Goal: Task Accomplishment & Management: Use online tool/utility

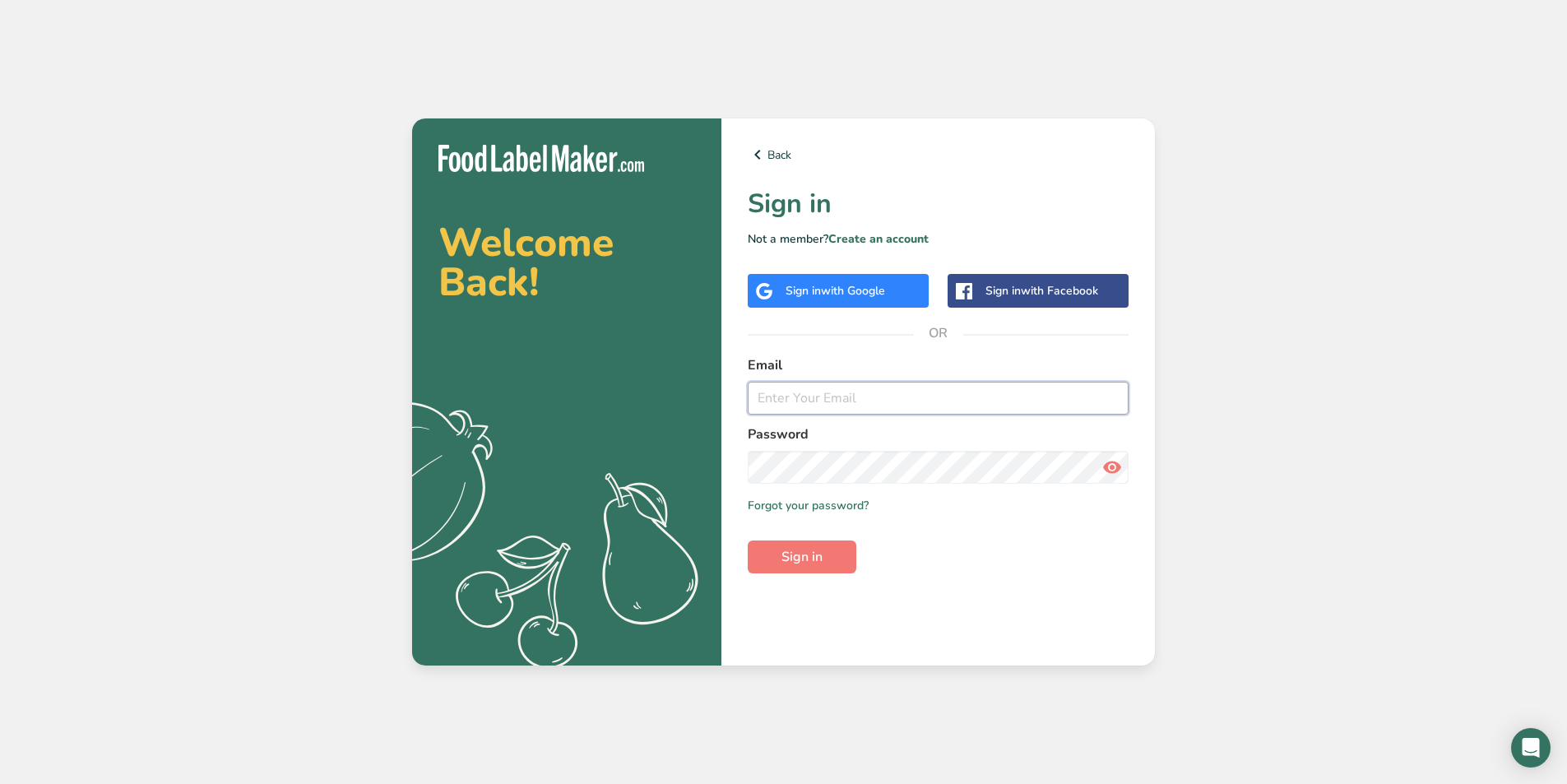
click at [894, 401] on input "email" at bounding box center [938, 398] width 381 height 33
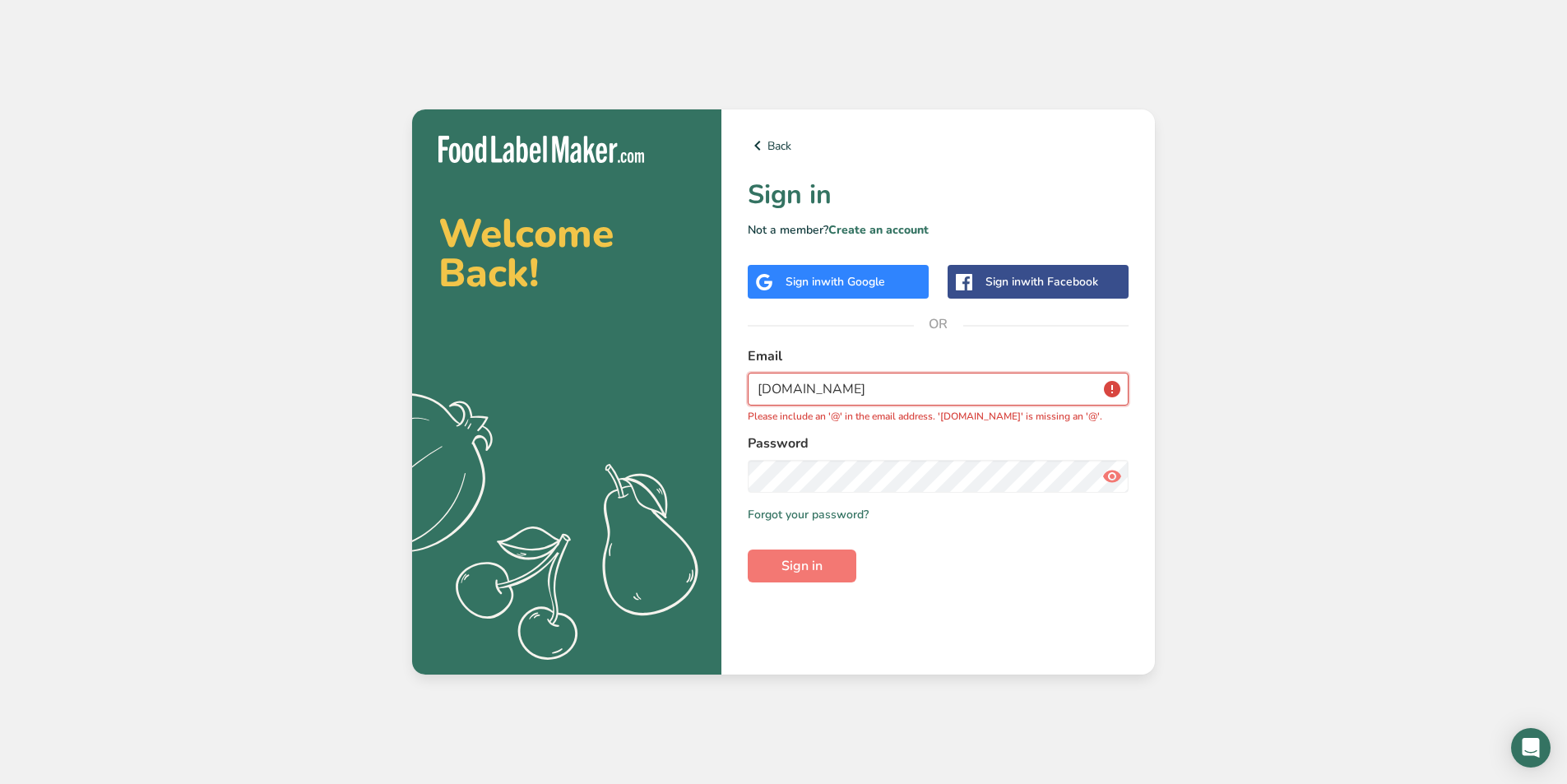
click at [816, 388] on input "[DOMAIN_NAME]" at bounding box center [938, 388] width 381 height 33
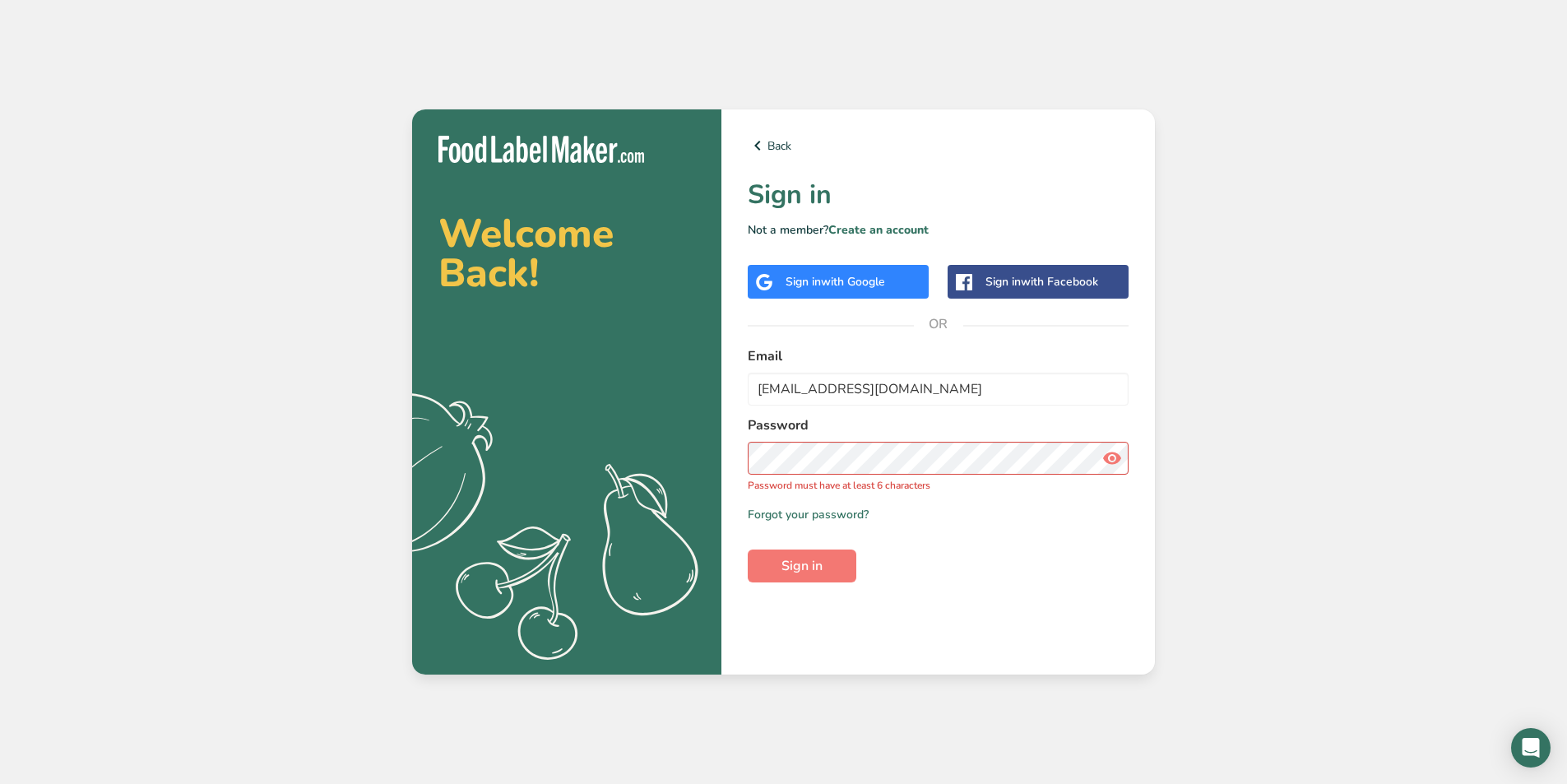
click at [1113, 459] on icon at bounding box center [1112, 457] width 20 height 29
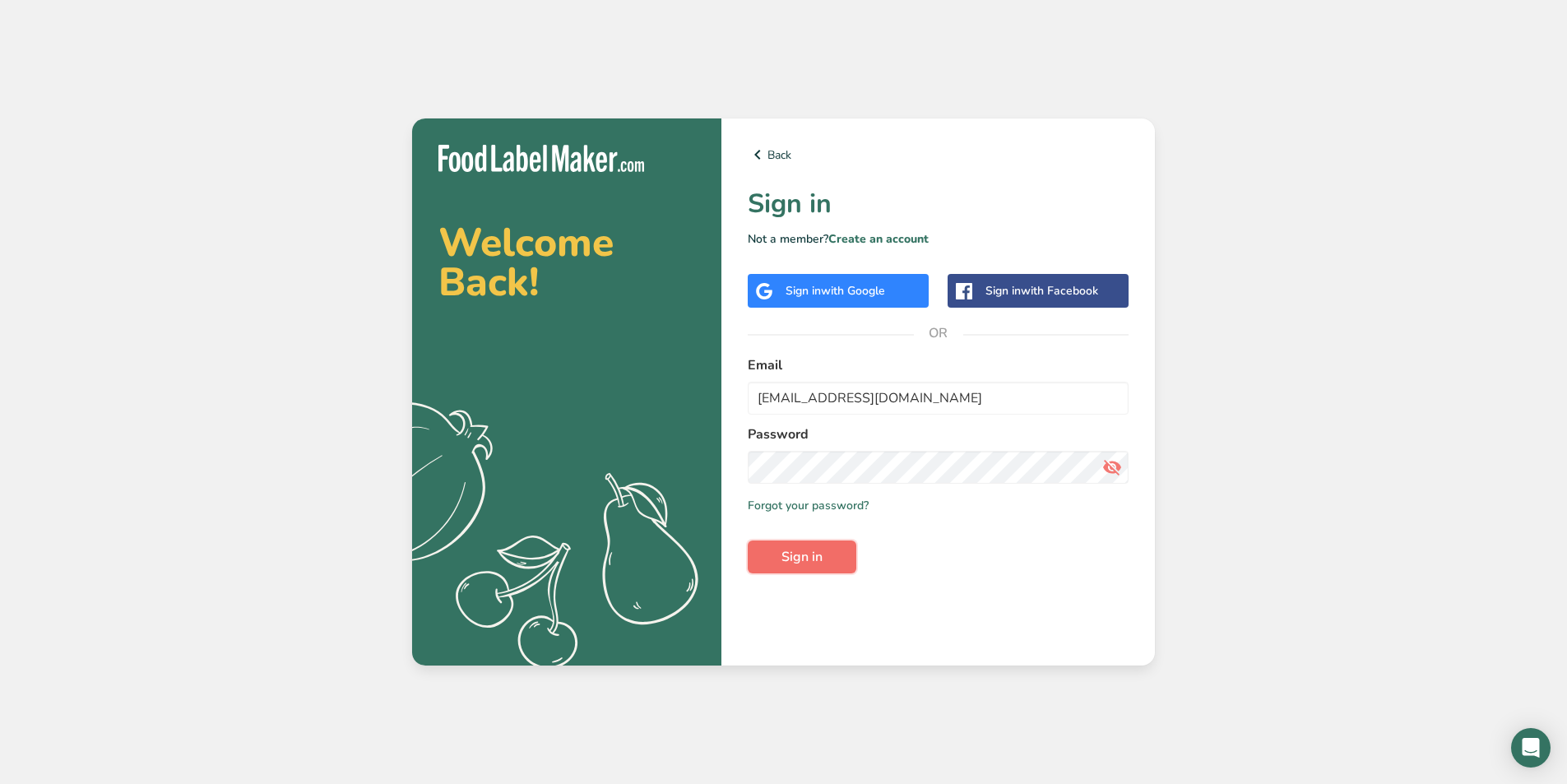
drag, startPoint x: 828, startPoint y: 556, endPoint x: 835, endPoint y: 565, distance: 11.4
click at [835, 563] on button "Sign in" at bounding box center [802, 556] width 108 height 33
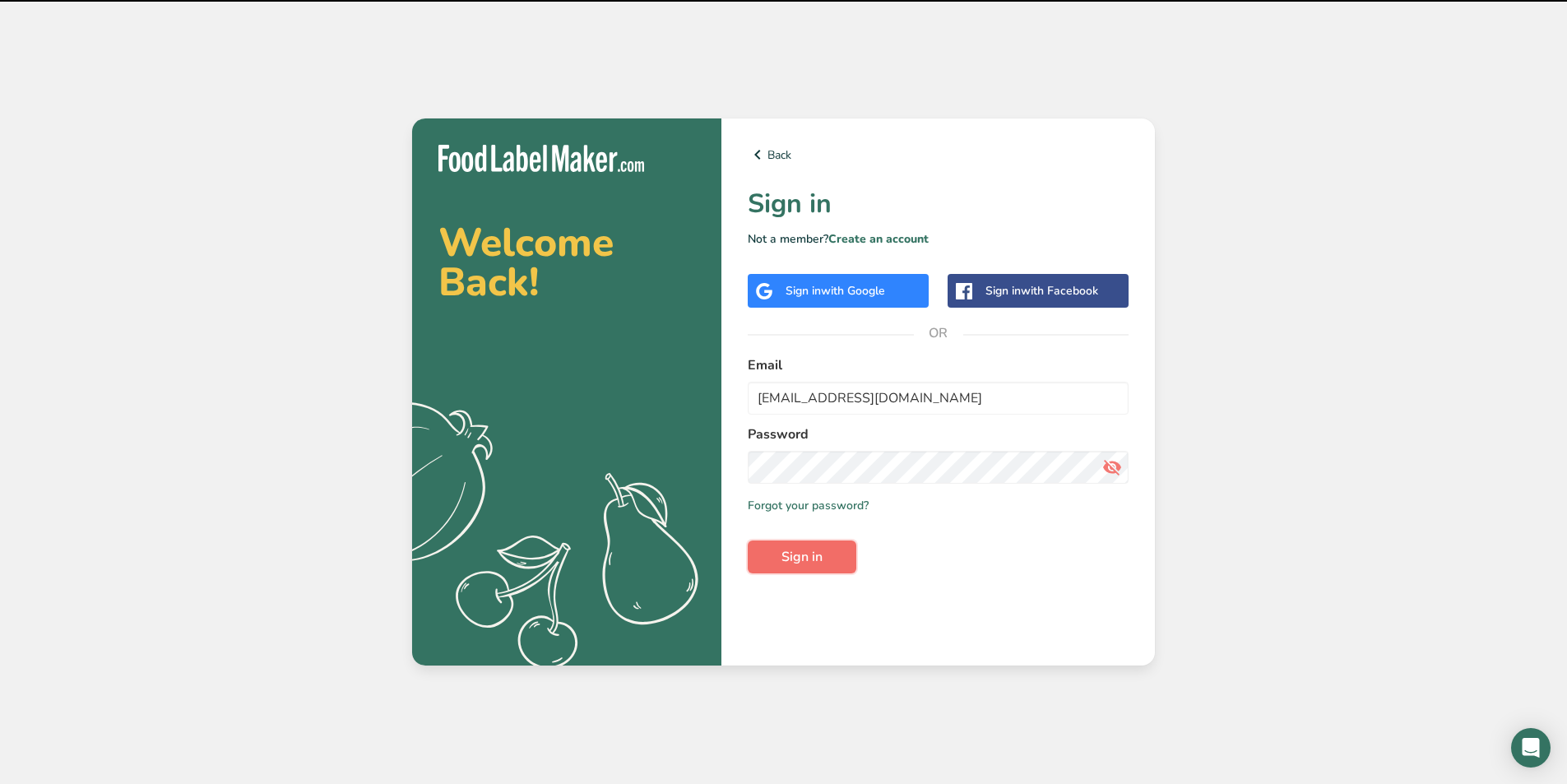
click at [806, 557] on span "Sign in" at bounding box center [802, 556] width 41 height 20
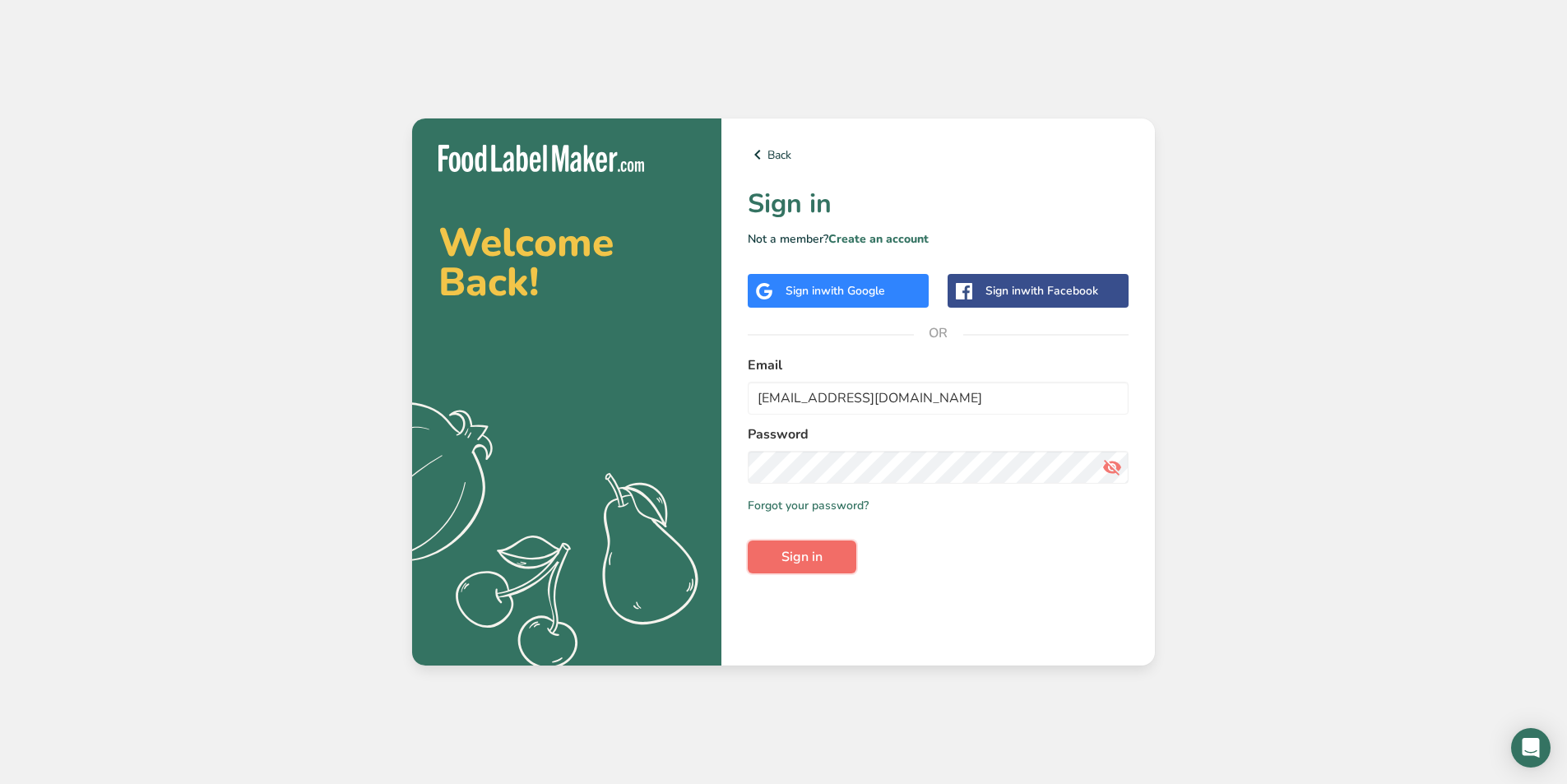
click at [804, 563] on span "Sign in" at bounding box center [802, 556] width 41 height 20
click at [811, 399] on input "[EMAIL_ADDRESS][DOMAIN_NAME]" at bounding box center [938, 398] width 381 height 33
click at [991, 577] on div "Back Sign in Not a member? Create an account Sign in with Google Sign in with F…" at bounding box center [938, 392] width 434 height 547
click at [792, 569] on button "Sign in" at bounding box center [802, 556] width 108 height 33
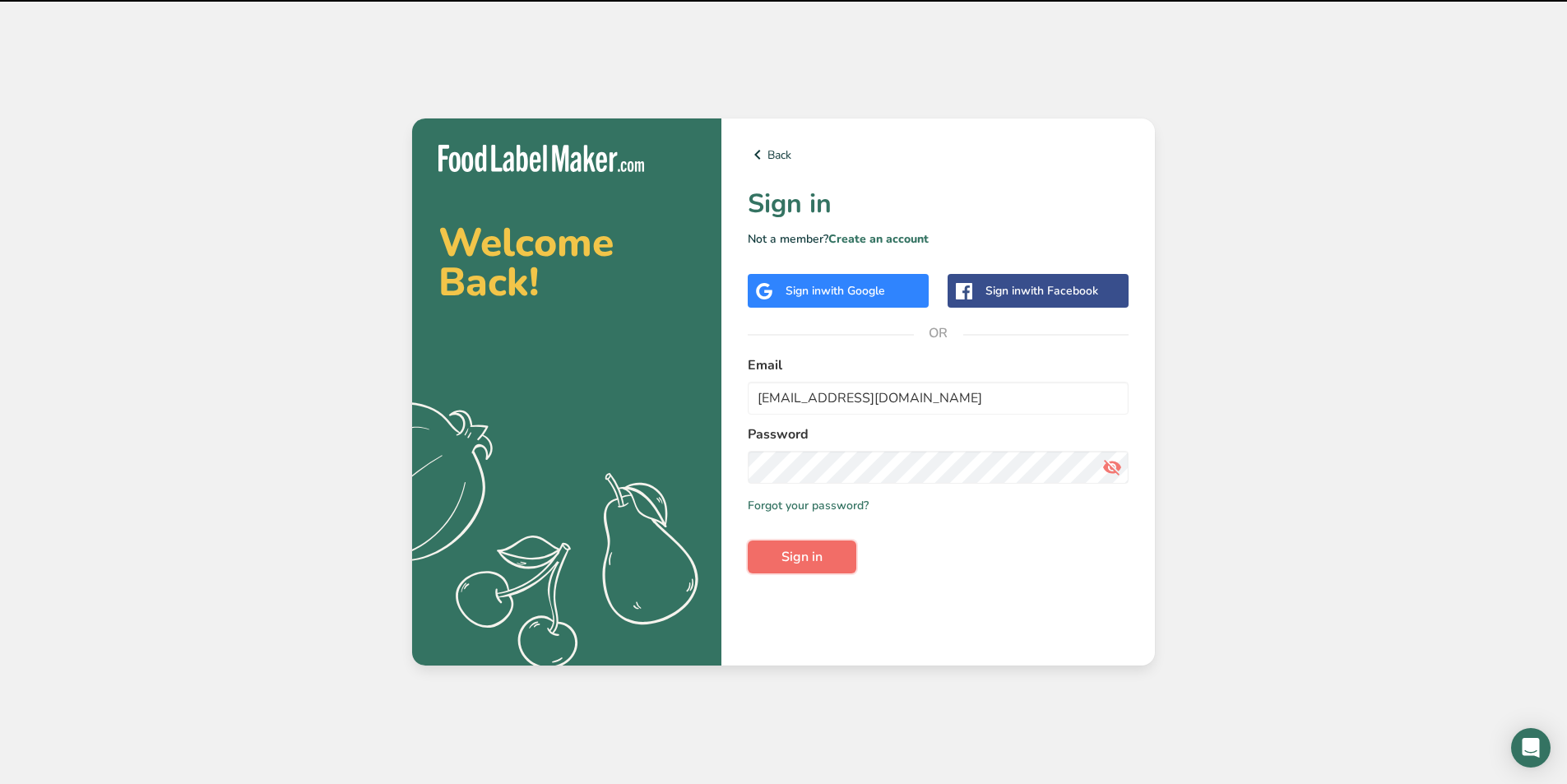
click at [799, 560] on span "Sign in" at bounding box center [802, 556] width 41 height 20
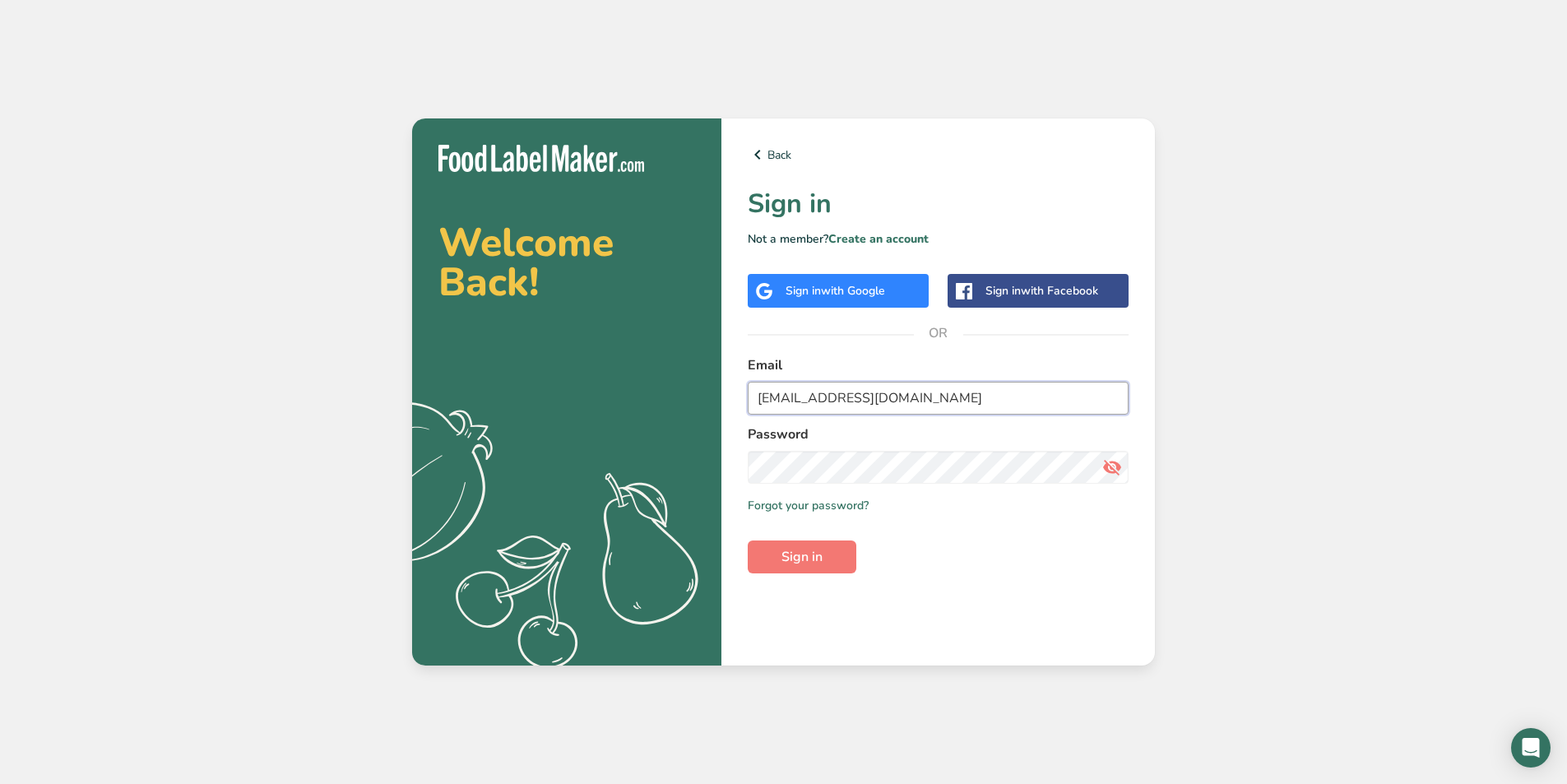
click at [786, 397] on input "[EMAIL_ADDRESS][DOMAIN_NAME]" at bounding box center [938, 398] width 381 height 33
type input "[EMAIL_ADDRESS][DOMAIN_NAME]"
click at [802, 558] on span "Sign in" at bounding box center [802, 556] width 41 height 20
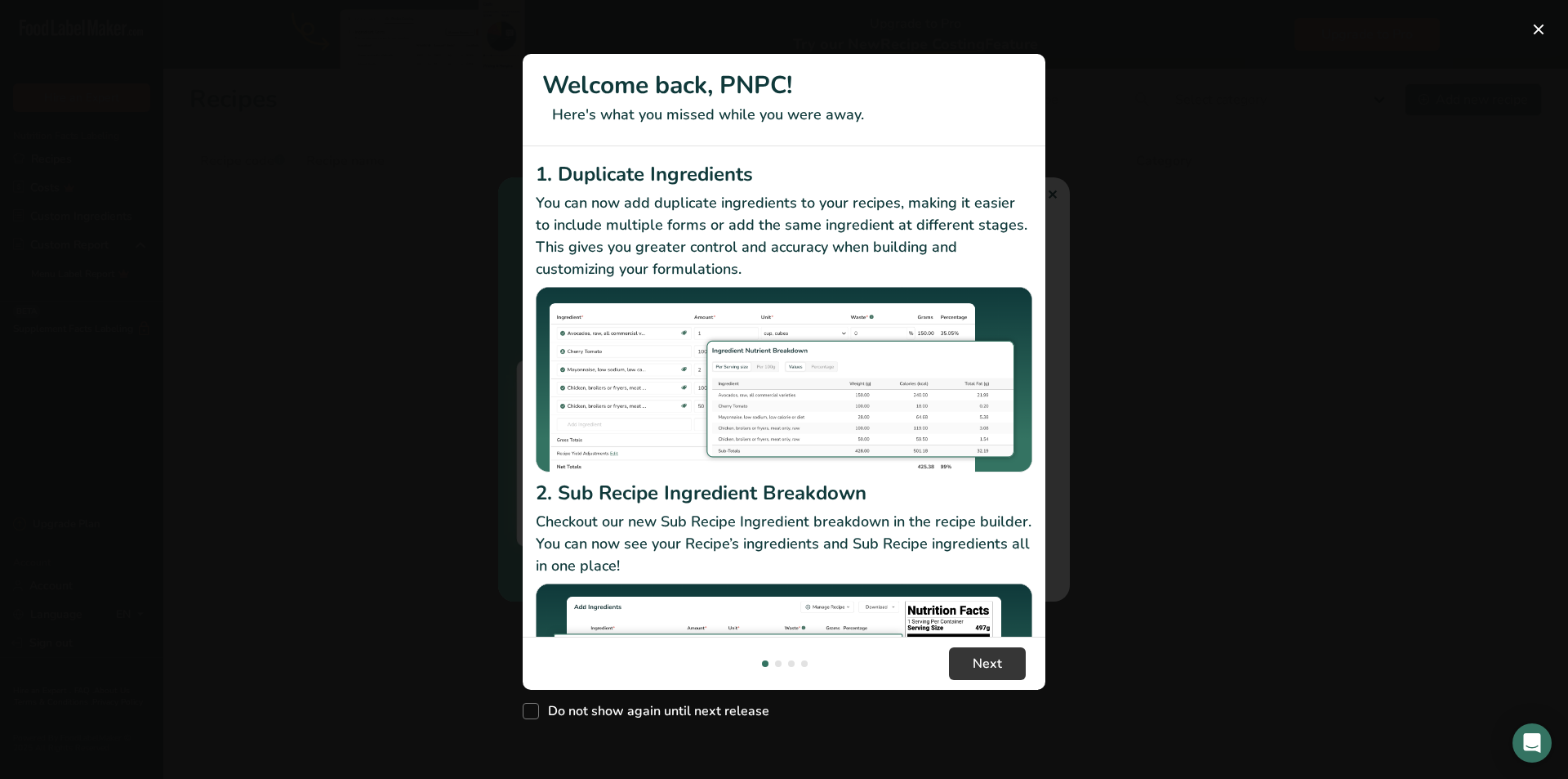
click at [1358, 423] on div "New Features" at bounding box center [784, 390] width 1568 height 779
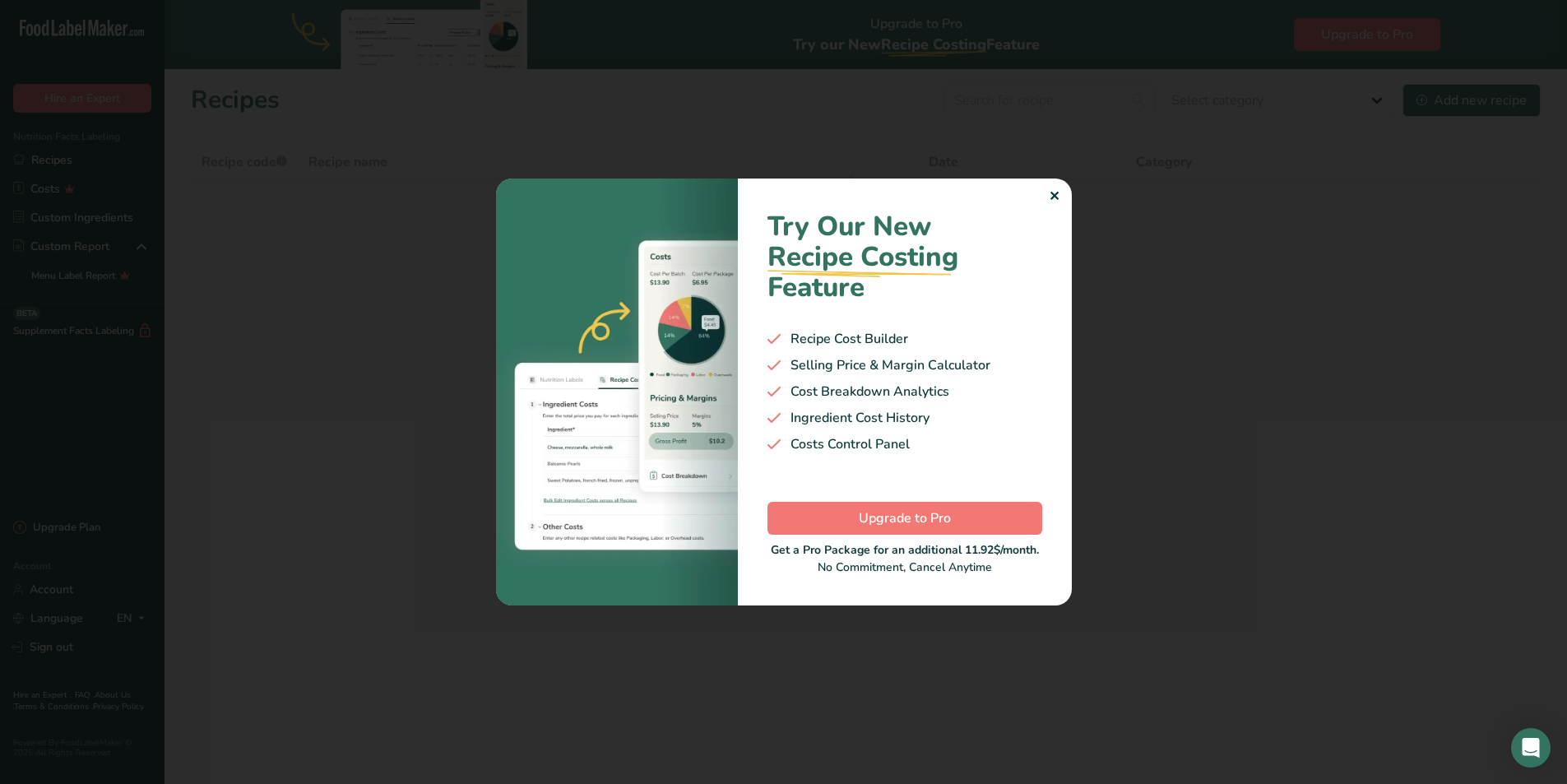
click at [1056, 195] on div "✕" at bounding box center [1054, 196] width 10 height 20
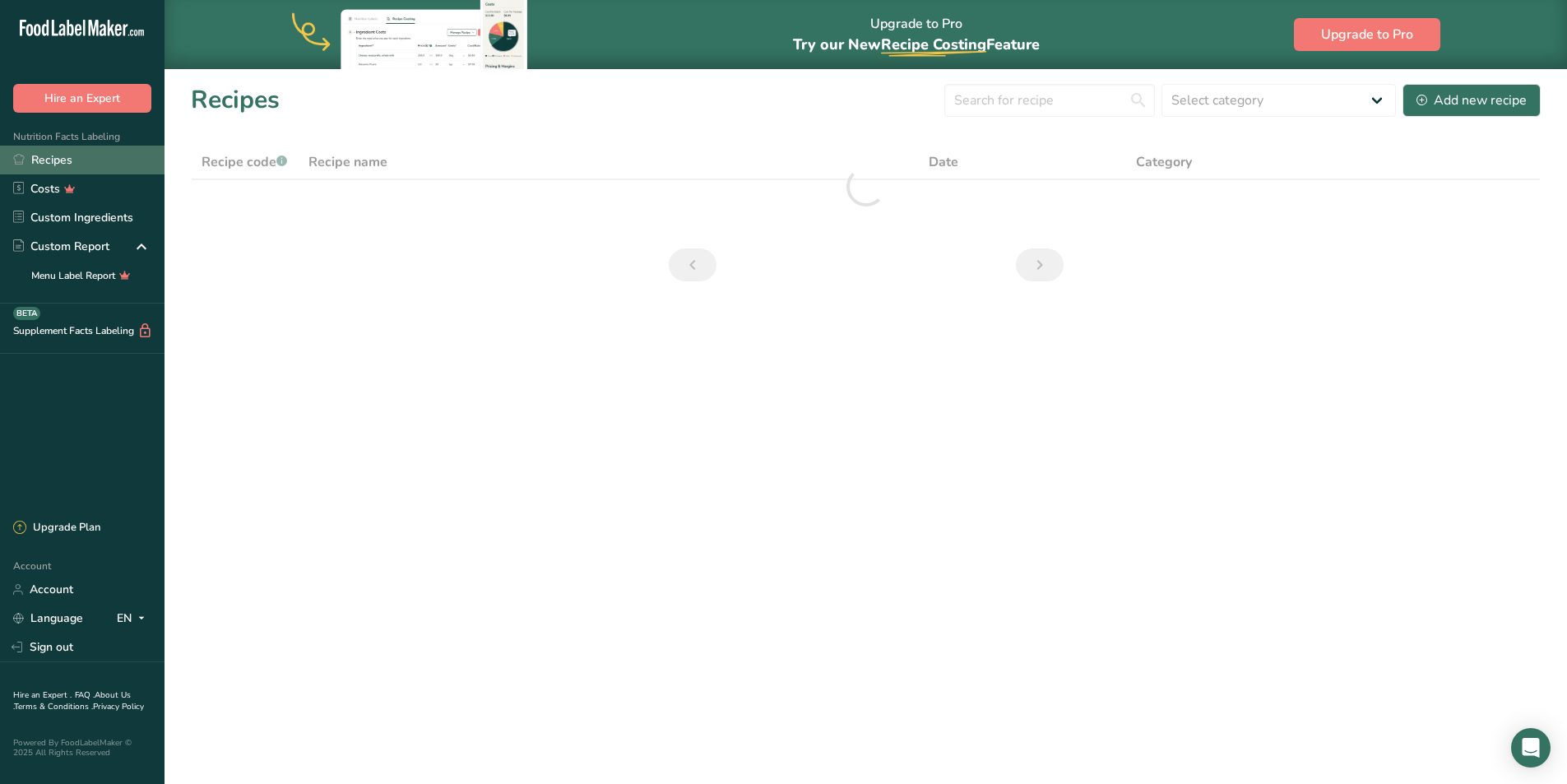
click at [85, 159] on link "Recipes" at bounding box center [82, 159] width 164 height 28
click at [49, 155] on link "Recipes" at bounding box center [82, 159] width 164 height 28
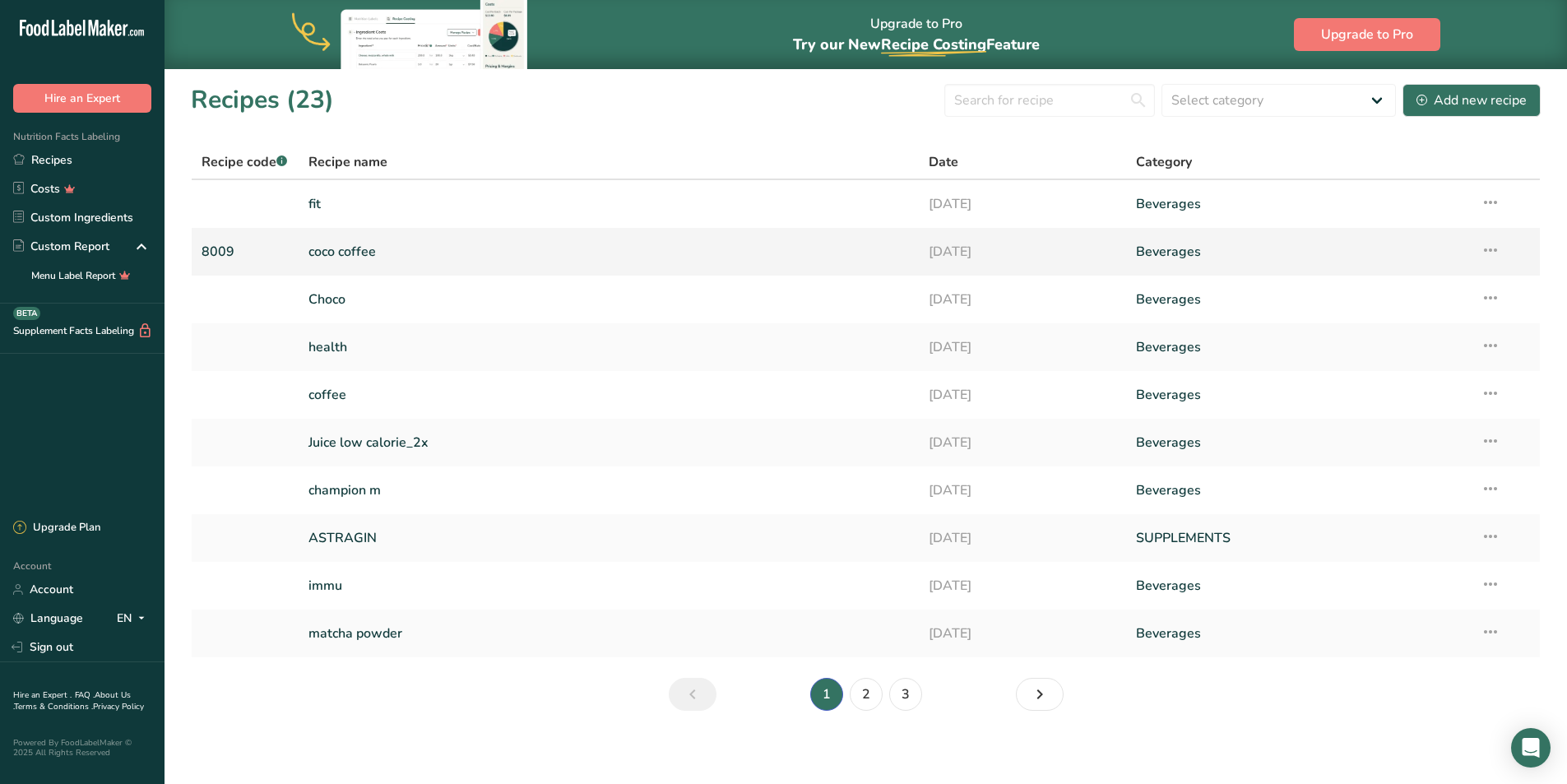
click at [448, 244] on link "coco coffee" at bounding box center [609, 252] width 601 height 34
